Goal: Task Accomplishment & Management: Complete application form

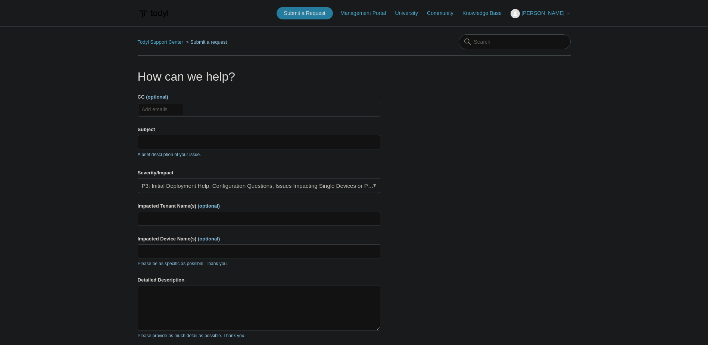
click at [202, 107] on ul "Add emails" at bounding box center [259, 110] width 243 height 14
click at [247, 109] on ul "Add emails" at bounding box center [259, 110] width 243 height 14
type input "skaur@rivercity.net.au"
click at [208, 142] on input "Subject" at bounding box center [259, 142] width 243 height 14
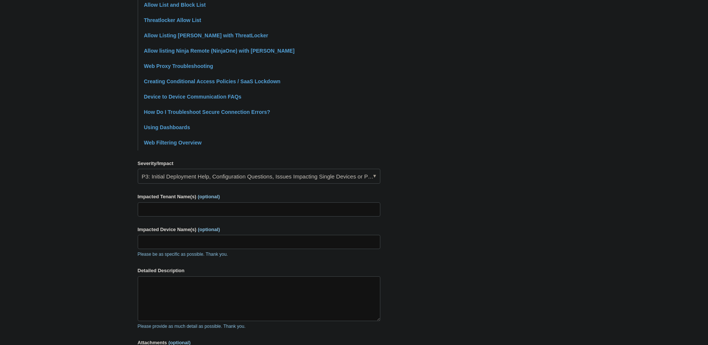
scroll to position [224, 0]
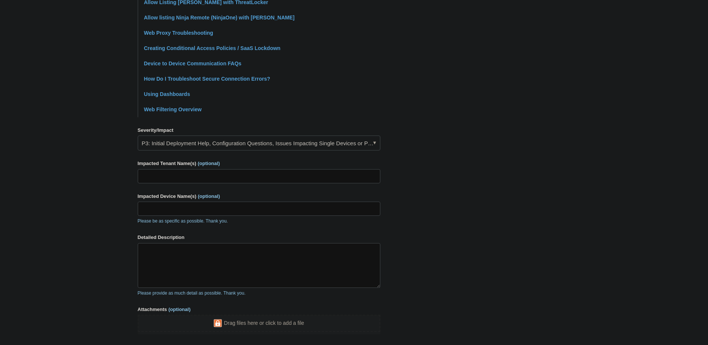
type input "Unable to edit the allowed list"
click at [316, 147] on link "P3: Initial Deployment Help, Configuration Questions, Issues Impacting Single D…" at bounding box center [259, 143] width 243 height 15
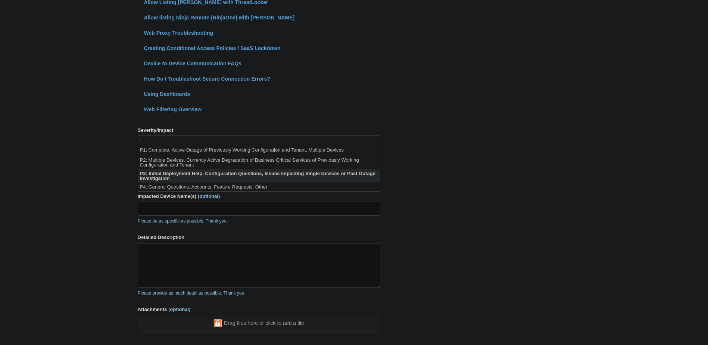
scroll to position [0, 0]
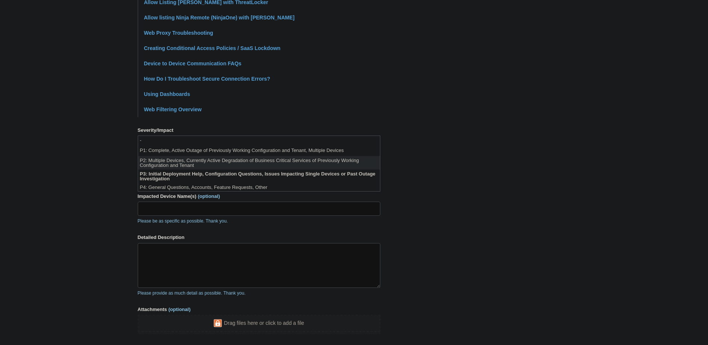
click at [201, 162] on li "P2: Multiple Devices, Currently Active Degradation of Business Critical Service…" at bounding box center [259, 162] width 242 height 13
click at [201, 162] on span "(optional)" at bounding box center [209, 164] width 22 height 6
click at [201, 169] on input "Impacted Tenant Name(s) (optional)" at bounding box center [259, 176] width 243 height 14
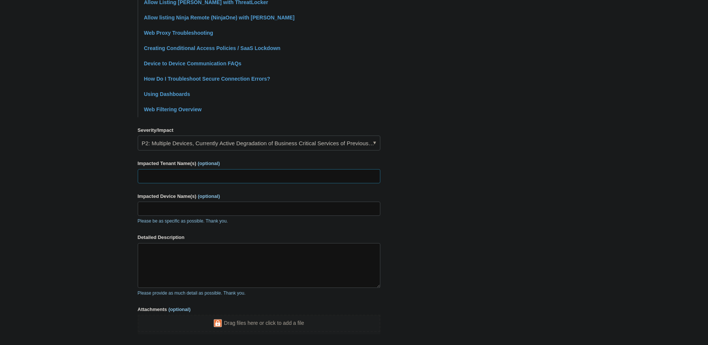
drag, startPoint x: 201, startPoint y: 162, endPoint x: 170, endPoint y: 176, distance: 33.8
click at [170, 176] on input "Impacted Tenant Name(s) (optional)" at bounding box center [259, 176] width 243 height 14
type input "All Tenants"
click at [185, 210] on input "Impacted Device Name(s) (optional)" at bounding box center [259, 209] width 243 height 14
click at [158, 263] on textarea "Detailed Description" at bounding box center [259, 265] width 243 height 45
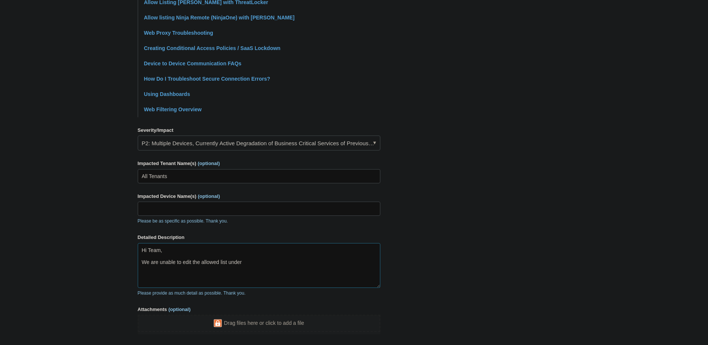
click at [249, 270] on textarea "Hi Team, We are unable to edit the allowed list under" at bounding box center [259, 265] width 243 height 45
paste textarea "SASE & ZeroTrust"
click at [200, 264] on textarea "Hi Team, We are unable to edit the allowed list under SASE & ZeroTrust > web fi…" at bounding box center [259, 265] width 243 height 45
drag, startPoint x: 200, startPoint y: 264, endPoint x: 234, endPoint y: 264, distance: 34.0
click at [234, 264] on textarea "Hi Team, We are unable to edit the allowed list under SASE & ZeroTrust > web fi…" at bounding box center [259, 265] width 243 height 45
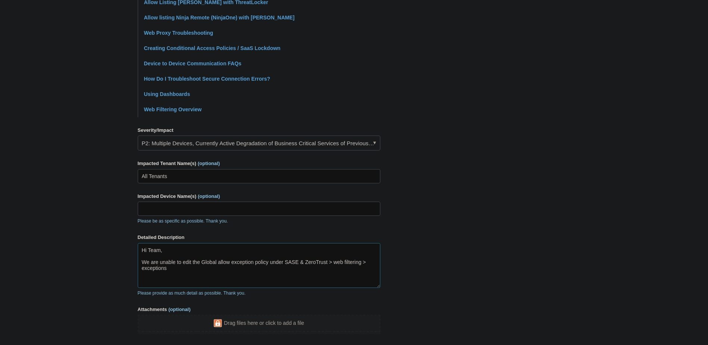
click at [193, 273] on textarea "Hi Team, We are unable to edit the Global allow exception policy under SASE & Z…" at bounding box center [259, 265] width 243 height 45
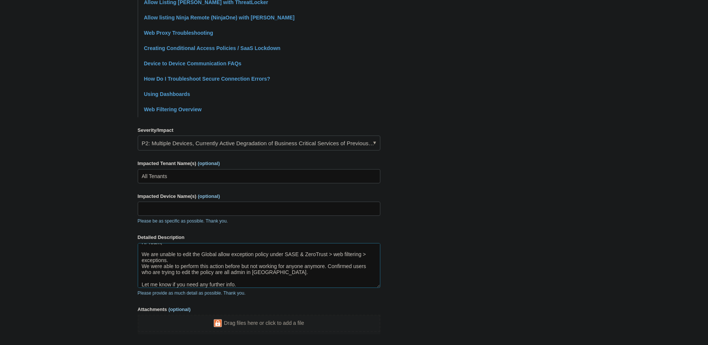
click at [180, 258] on textarea "Hi Team, We are unable to edit the Global allow exception policy under SASE & Z…" at bounding box center [259, 265] width 243 height 45
type textarea "Hi Team, We are unable to edit the Global allow exception policy under SASE & Z…"
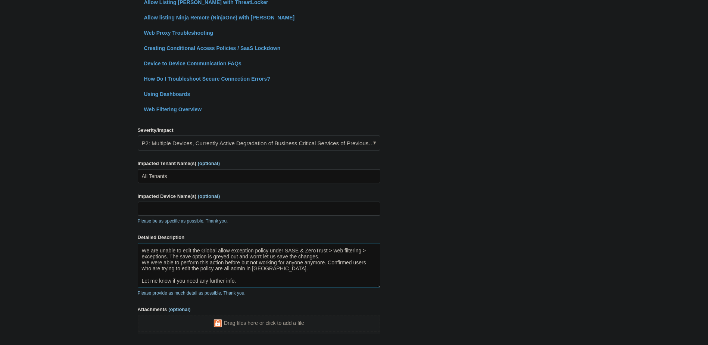
scroll to position [0, 0]
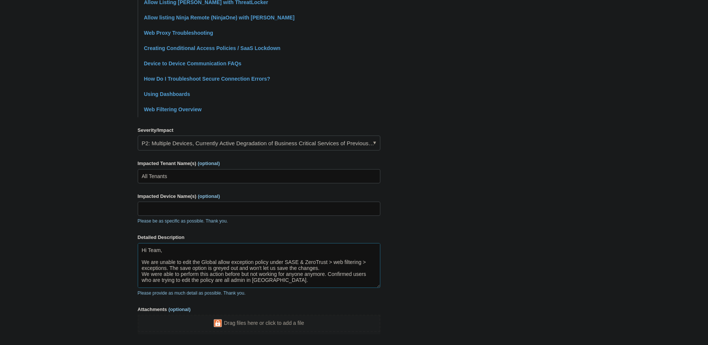
drag, startPoint x: 239, startPoint y: 284, endPoint x: 134, endPoint y: 246, distance: 112.1
click at [134, 246] on main "Todyl Support Center Submit a request How can we help? CC (optional) skaur@rive…" at bounding box center [354, 81] width 708 height 557
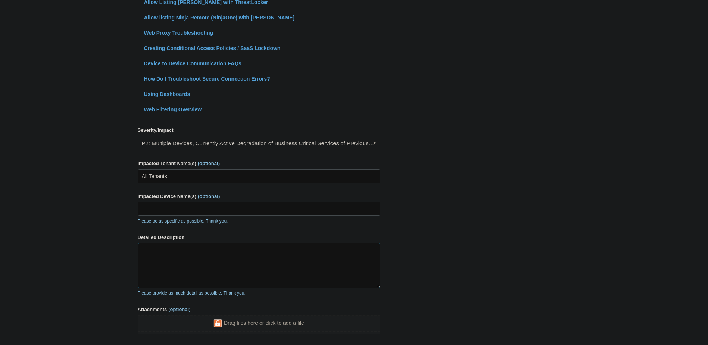
paste textarea "Hi Team, We’re experiencing an issue editing the Global Allow Exception Policy …"
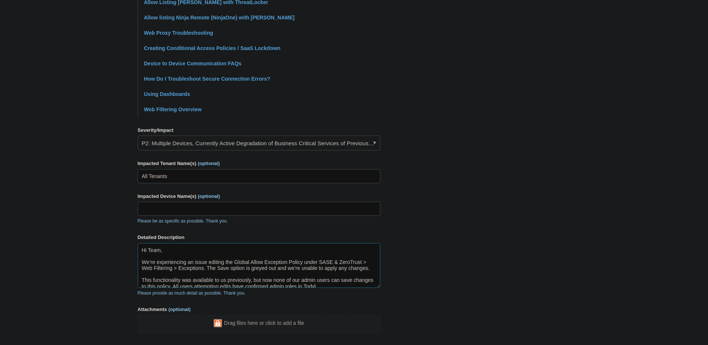
click at [358, 283] on textarea "Hi Team, We’re experiencing an issue editing the Global Allow Exception Policy …" at bounding box center [259, 265] width 243 height 45
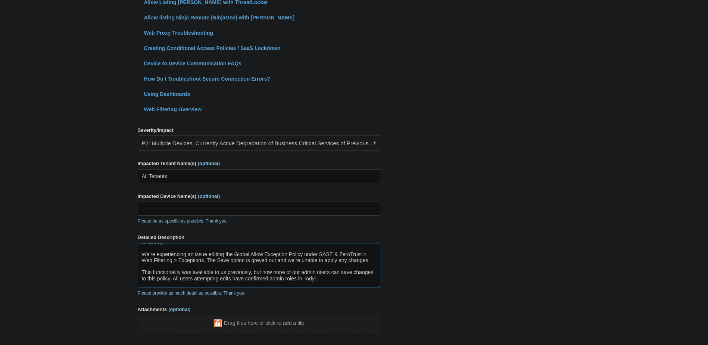
scroll to position [14, 0]
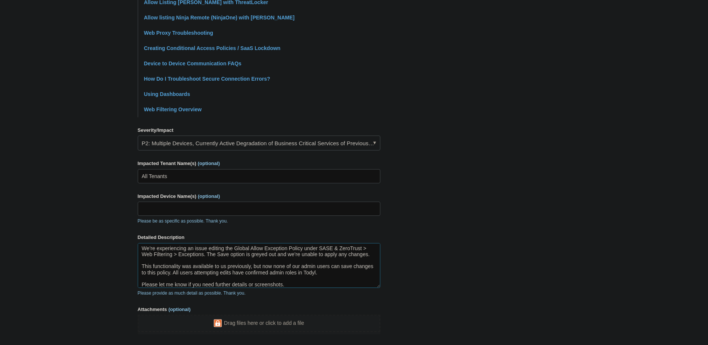
click at [196, 273] on textarea "Hi Team, We’re experiencing an issue editing the Global Allow Exception Policy …" at bounding box center [259, 265] width 243 height 45
drag, startPoint x: 196, startPoint y: 273, endPoint x: 323, endPoint y: 277, distance: 127.7
click at [323, 277] on textarea "Hi Team, We’re experiencing an issue editing the Global Allow Exception Policy …" at bounding box center [259, 265] width 243 height 45
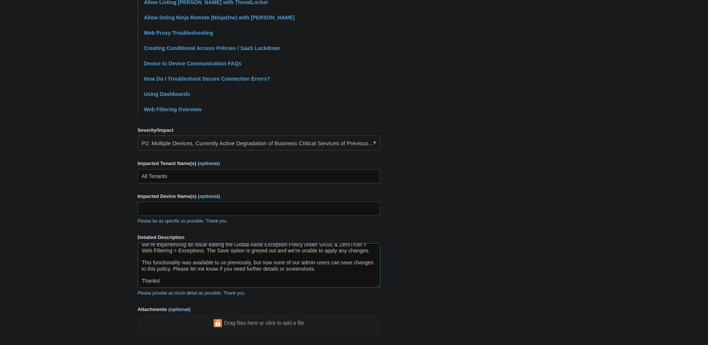
click at [178, 274] on textarea "Hi Team, We’re experiencing an issue editing the Global Allow Exception Policy …" at bounding box center [259, 265] width 243 height 45
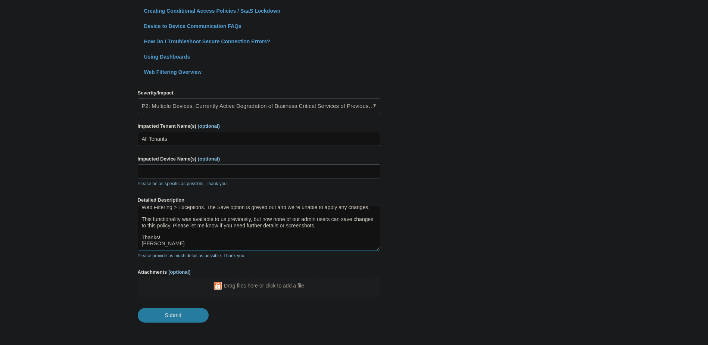
scroll to position [291, 0]
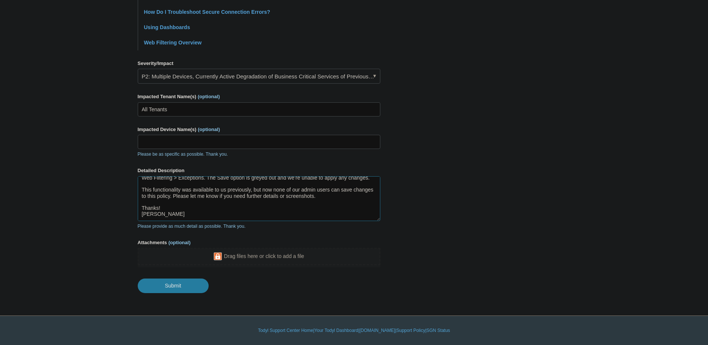
type textarea "Hi Team, We’re experiencing an issue editing the Global Allow Exception Policy …"
click at [172, 282] on input "Submit" at bounding box center [173, 285] width 71 height 15
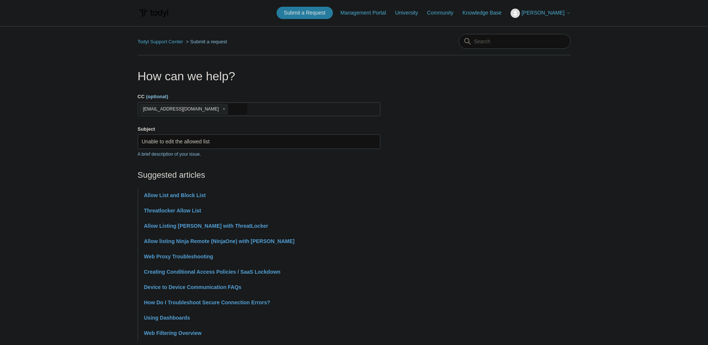
scroll to position [0, 0]
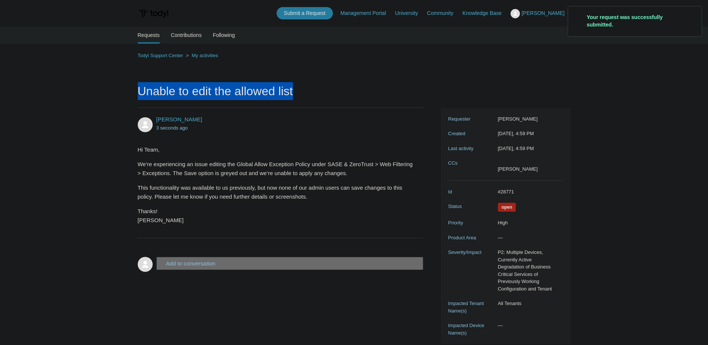
drag, startPoint x: 314, startPoint y: 92, endPoint x: 140, endPoint y: 92, distance: 173.2
click at [140, 92] on h1 "Unable to edit the allowed list" at bounding box center [281, 95] width 286 height 26
drag, startPoint x: 140, startPoint y: 92, endPoint x: 326, endPoint y: 78, distance: 186.0
click at [326, 78] on div "Todyl Support Center My activities Unable to edit the allowed list [PERSON_NAME…" at bounding box center [354, 197] width 433 height 293
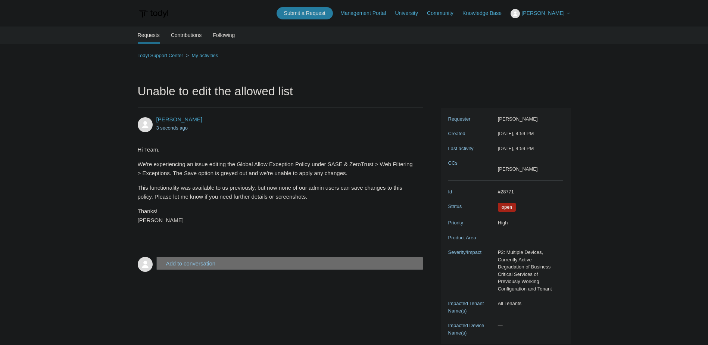
click at [313, 51] on main "Requests Contributions Following Todyl Support Center My activities Unable to e…" at bounding box center [354, 185] width 708 height 317
